Goal: Task Accomplishment & Management: Manage account settings

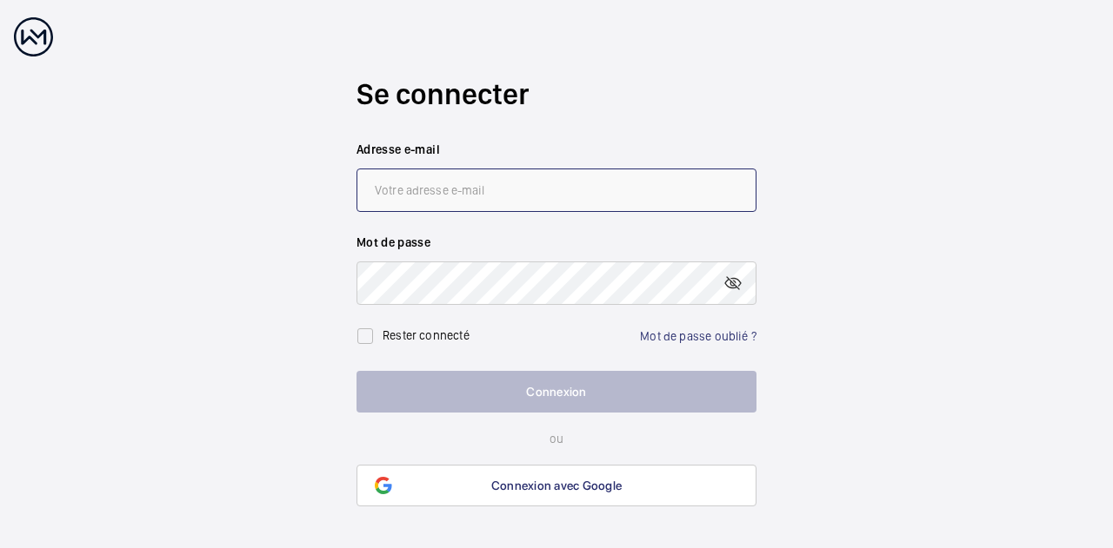
click at [483, 196] on input "email" at bounding box center [556, 190] width 400 height 43
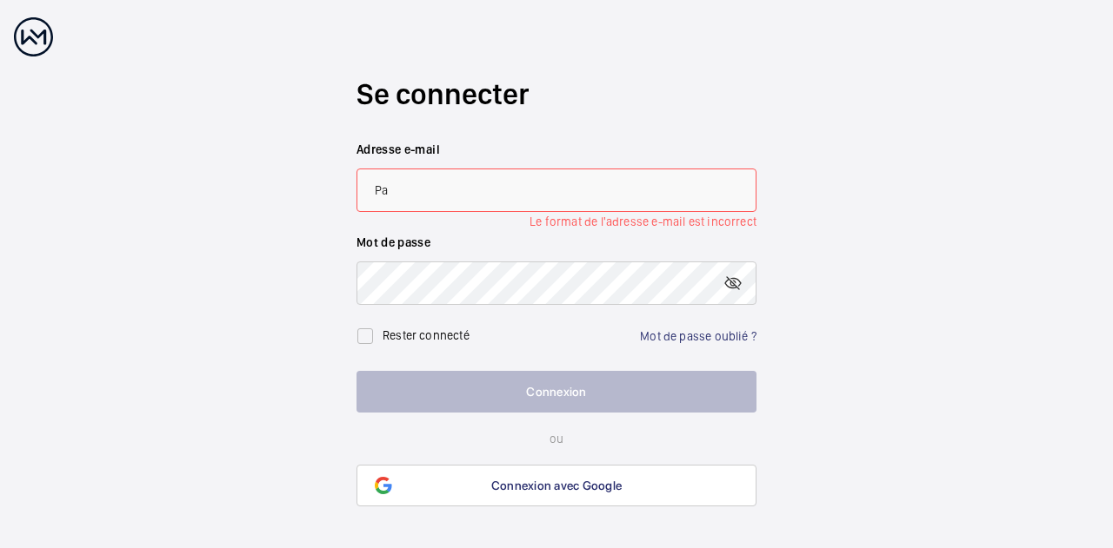
type input "P"
paste input "[PERSON_NAME][EMAIL_ADDRESS][PERSON_NAME][DOMAIN_NAME]"
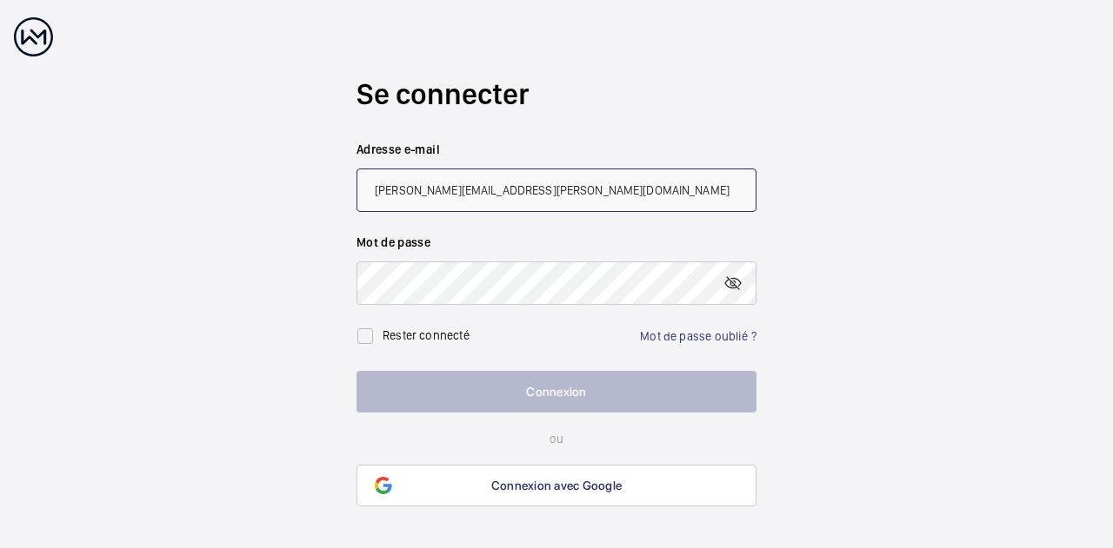
type input "[PERSON_NAME][EMAIL_ADDRESS][PERSON_NAME][DOMAIN_NAME]"
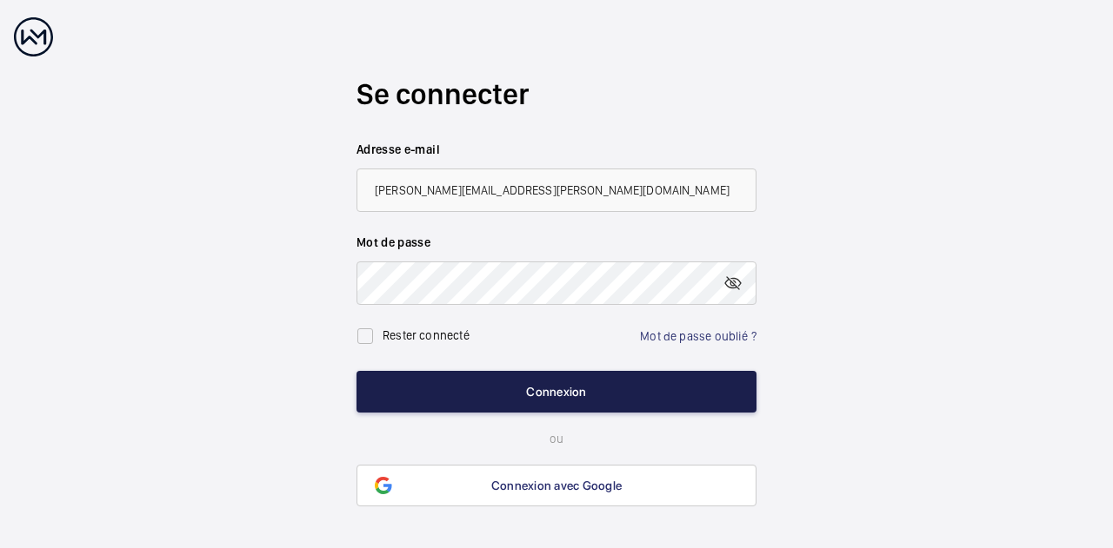
click at [508, 390] on button "Connexion" at bounding box center [556, 392] width 400 height 42
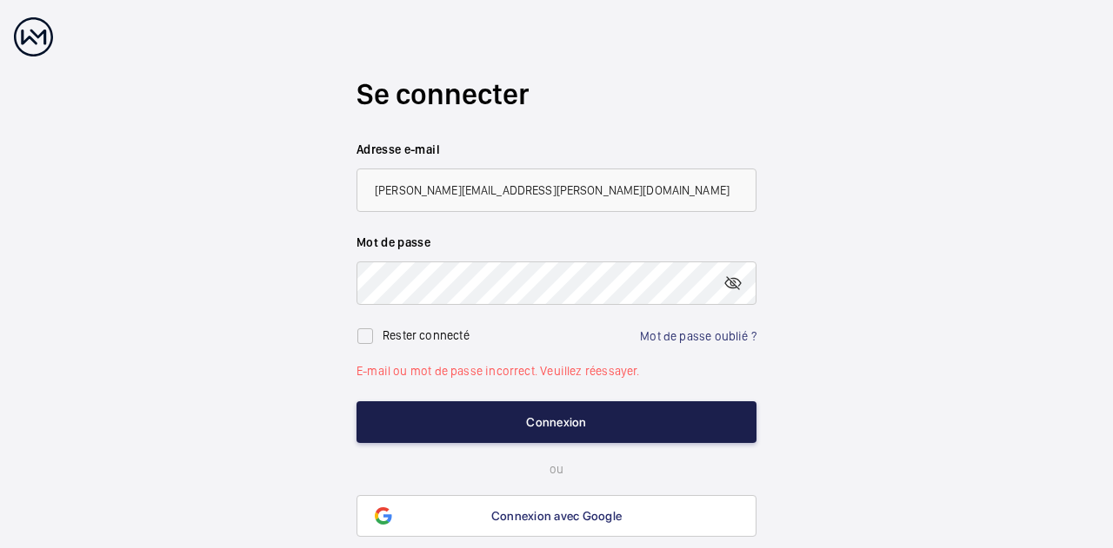
click at [542, 428] on button "Connexion" at bounding box center [556, 423] width 400 height 42
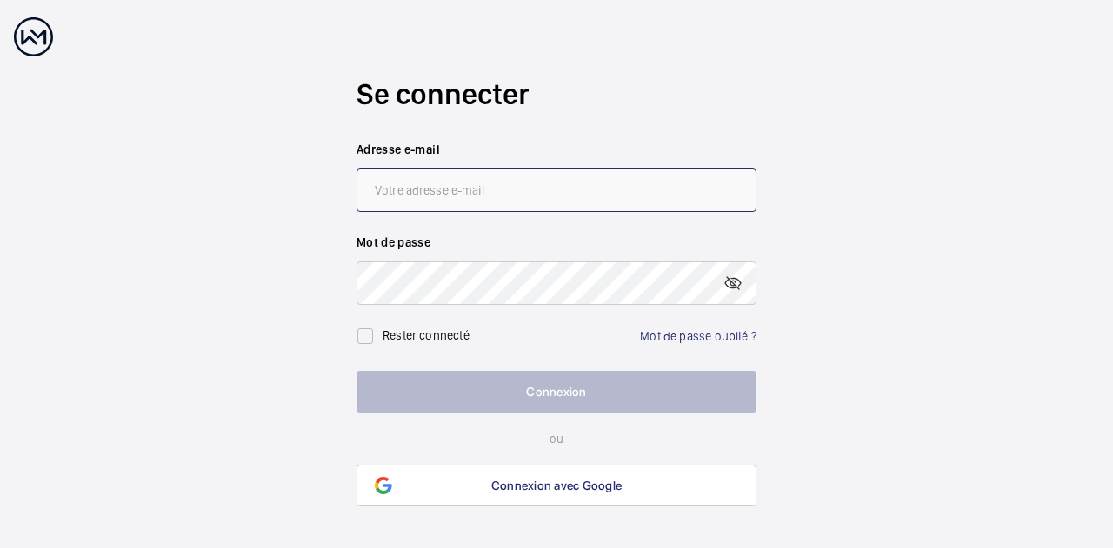
click at [527, 191] on input "email" at bounding box center [556, 190] width 400 height 43
type input "[EMAIL_ADDRESS][DOMAIN_NAME]"
